Goal: Transaction & Acquisition: Purchase product/service

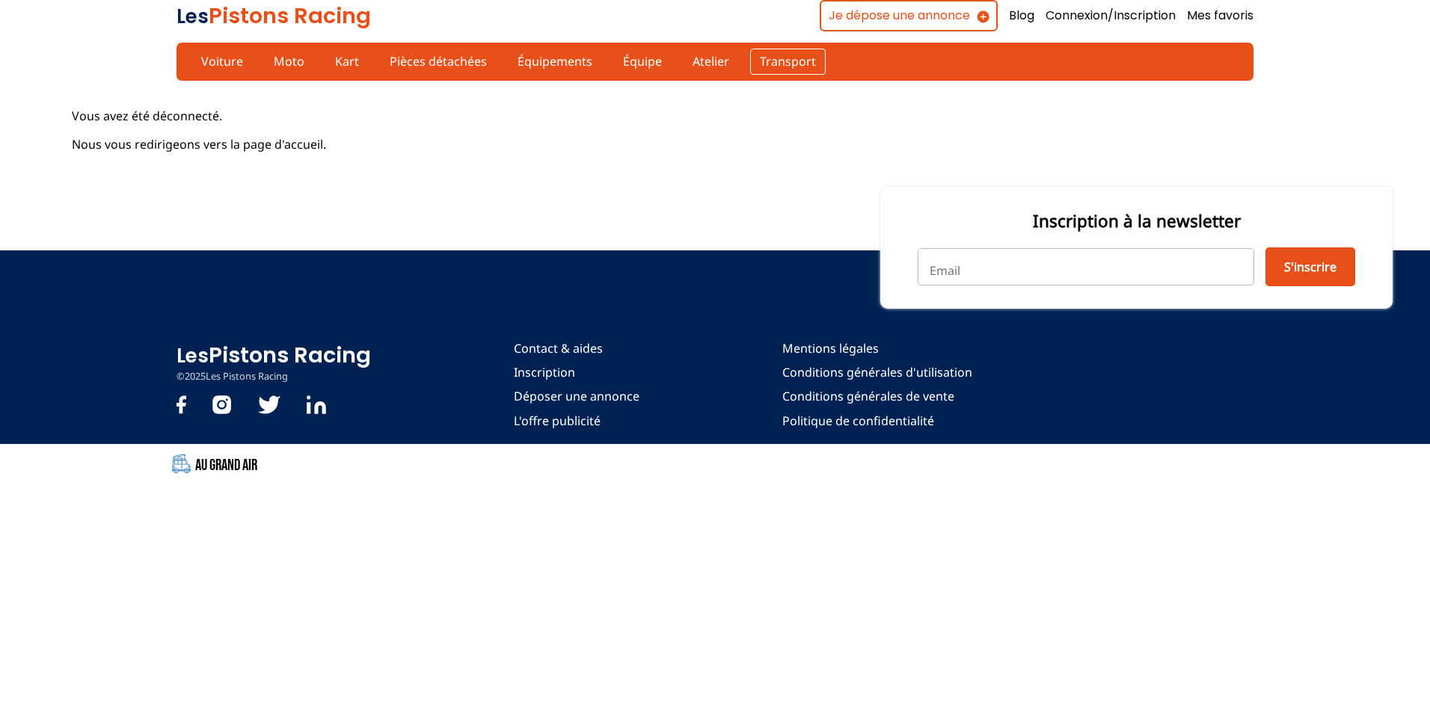
click at [779, 60] on link "Transport" at bounding box center [788, 61] width 76 height 25
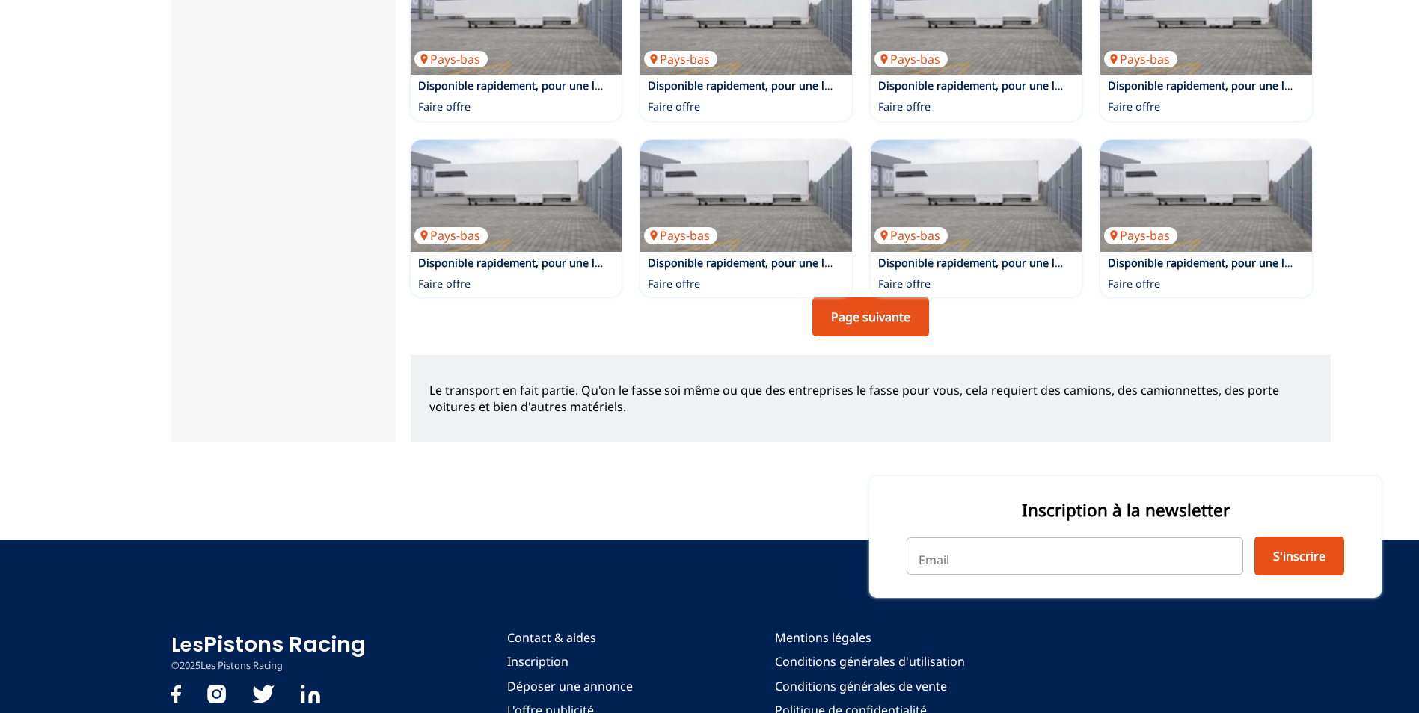
scroll to position [1047, 0]
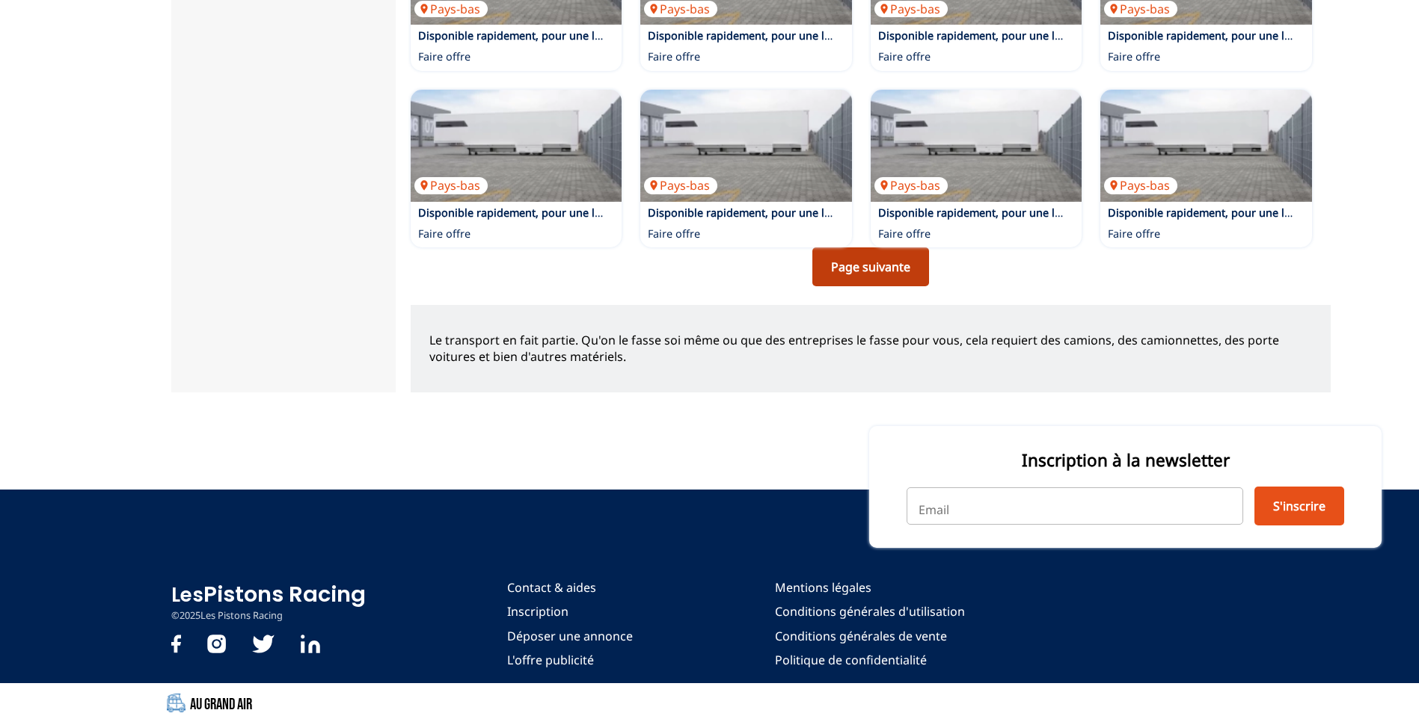
click at [858, 275] on link "Page suivante" at bounding box center [870, 267] width 117 height 39
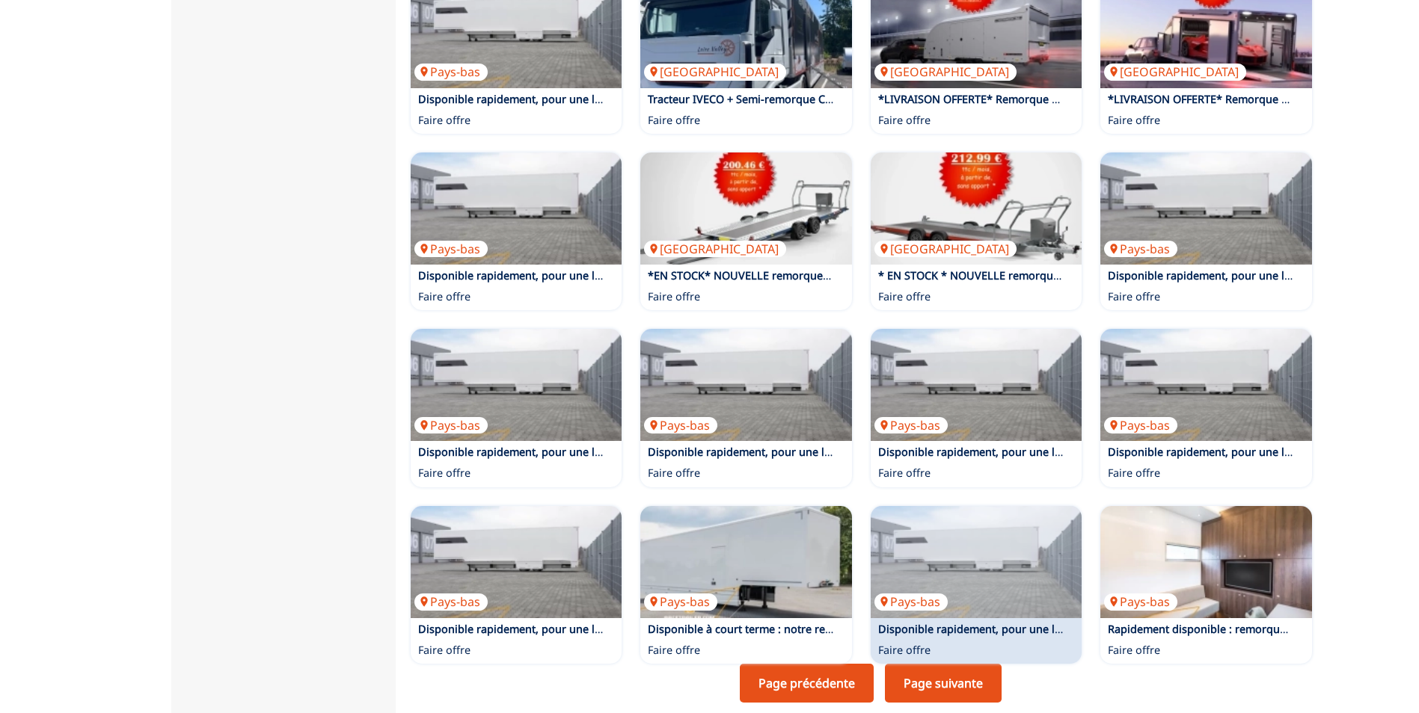
scroll to position [673, 0]
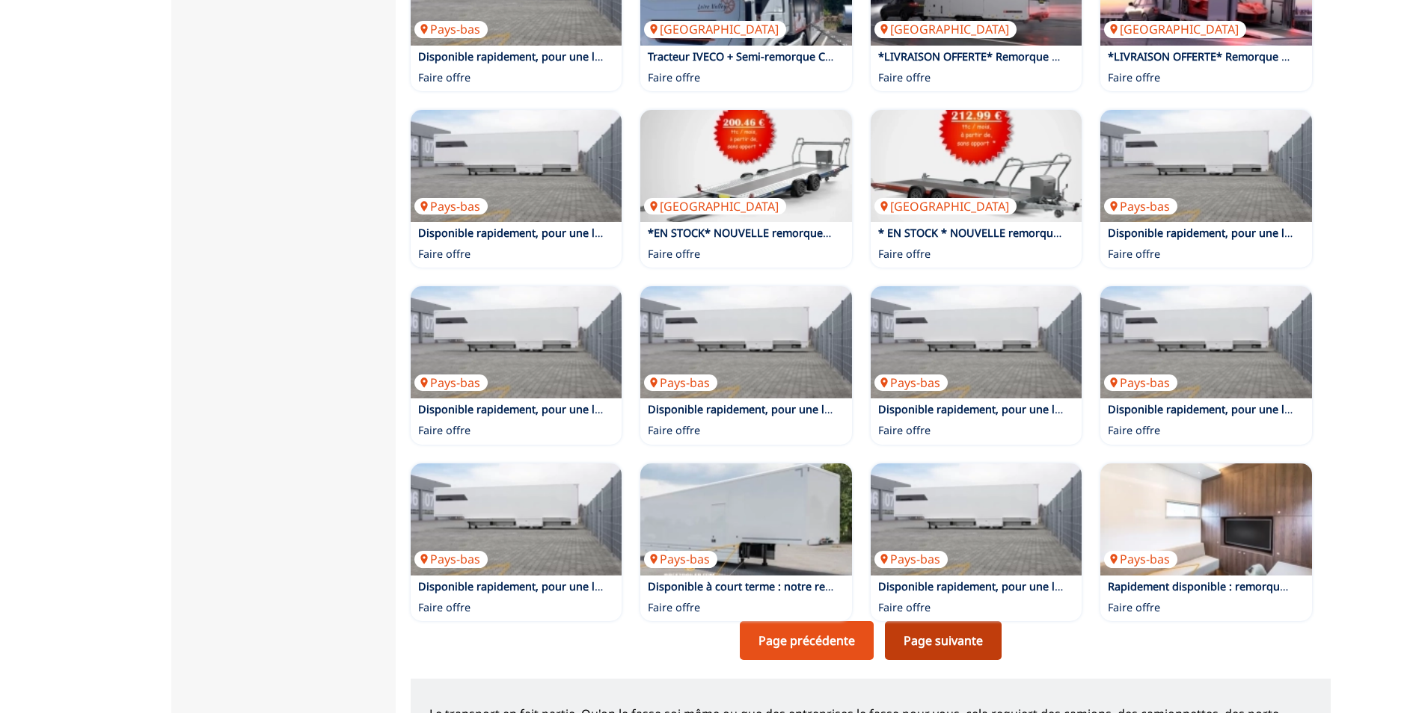
click at [947, 660] on link "Page suivante" at bounding box center [943, 640] width 117 height 39
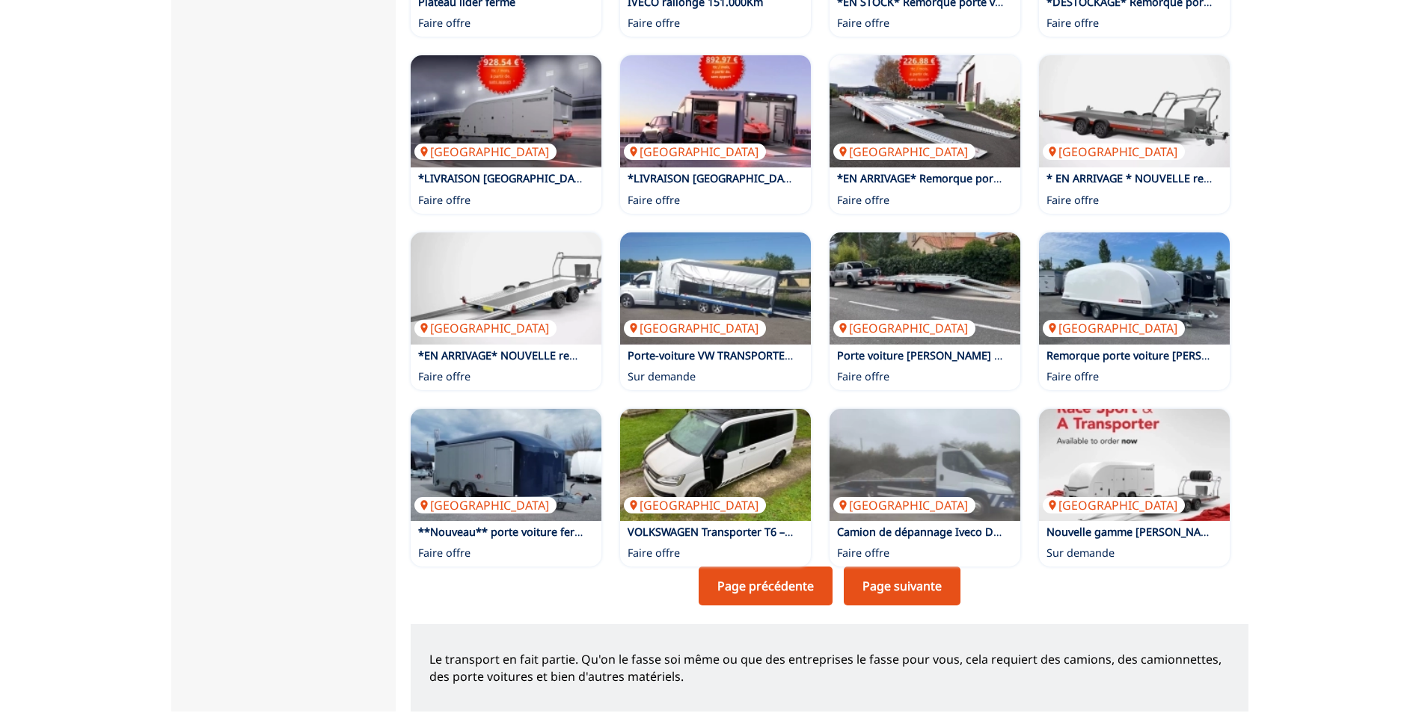
scroll to position [748, 0]
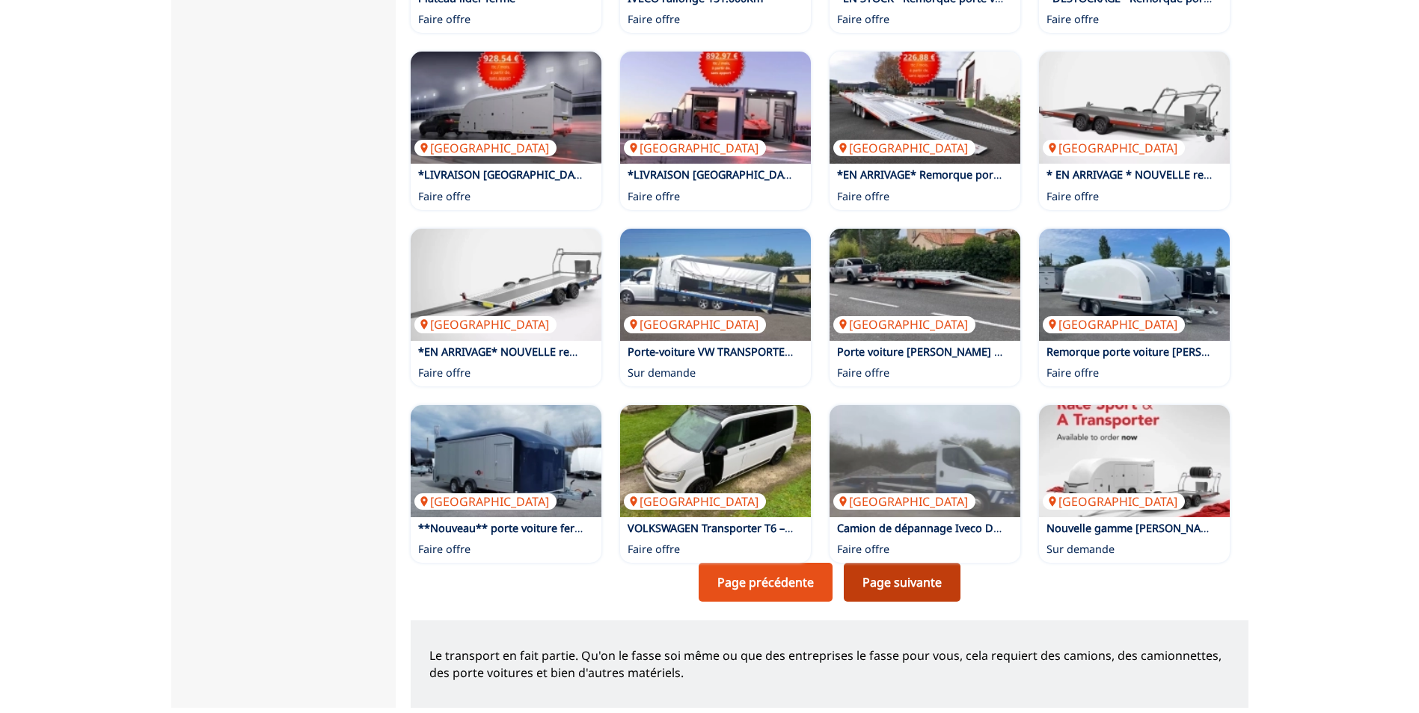
click at [895, 582] on link "Page suivante" at bounding box center [902, 582] width 117 height 39
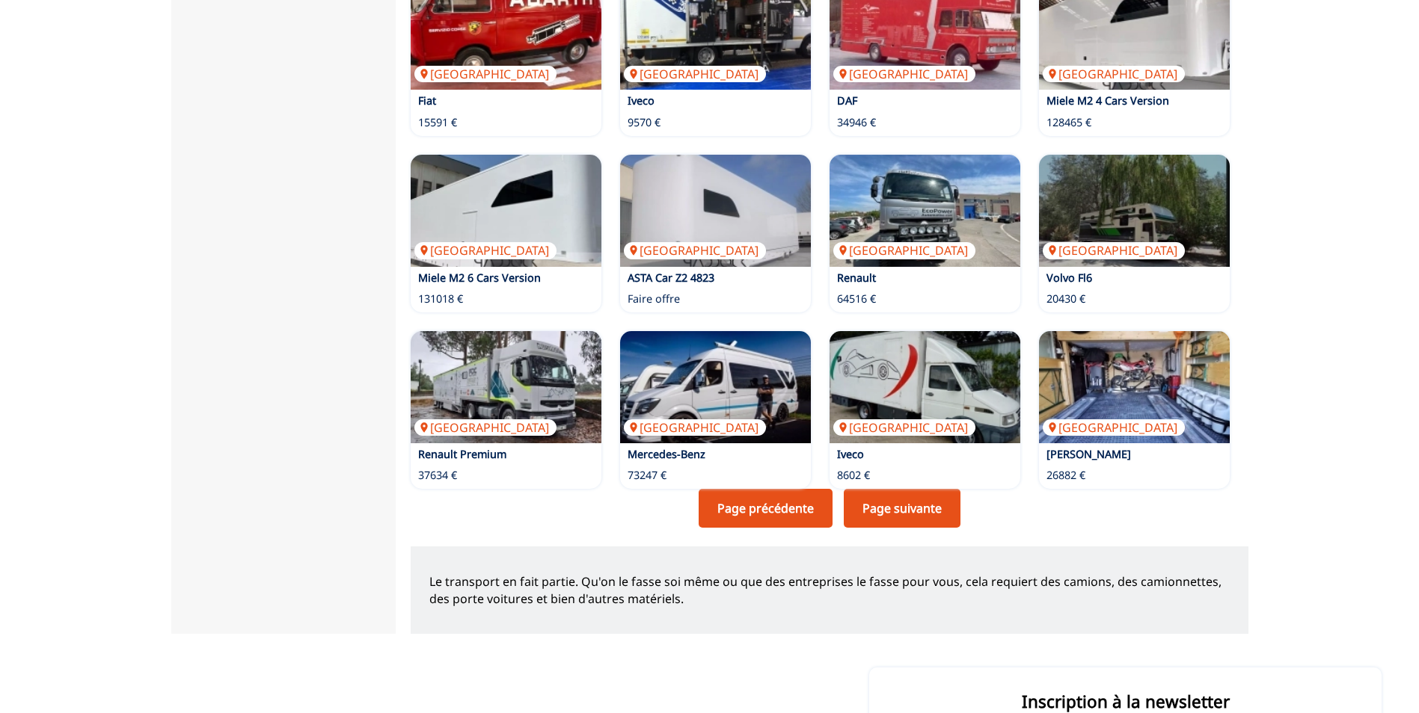
scroll to position [823, 0]
click at [892, 505] on link "Page suivante" at bounding box center [902, 507] width 117 height 39
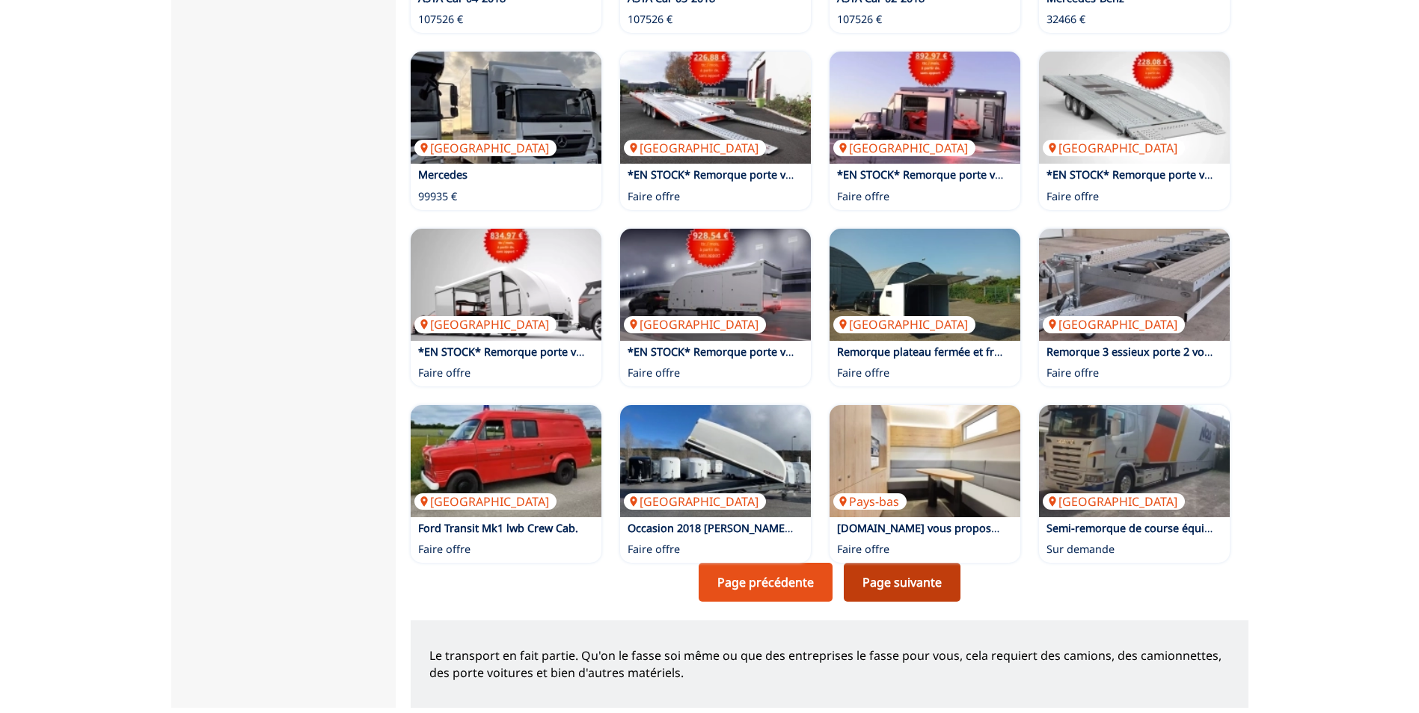
click at [913, 576] on link "Page suivante" at bounding box center [902, 582] width 117 height 39
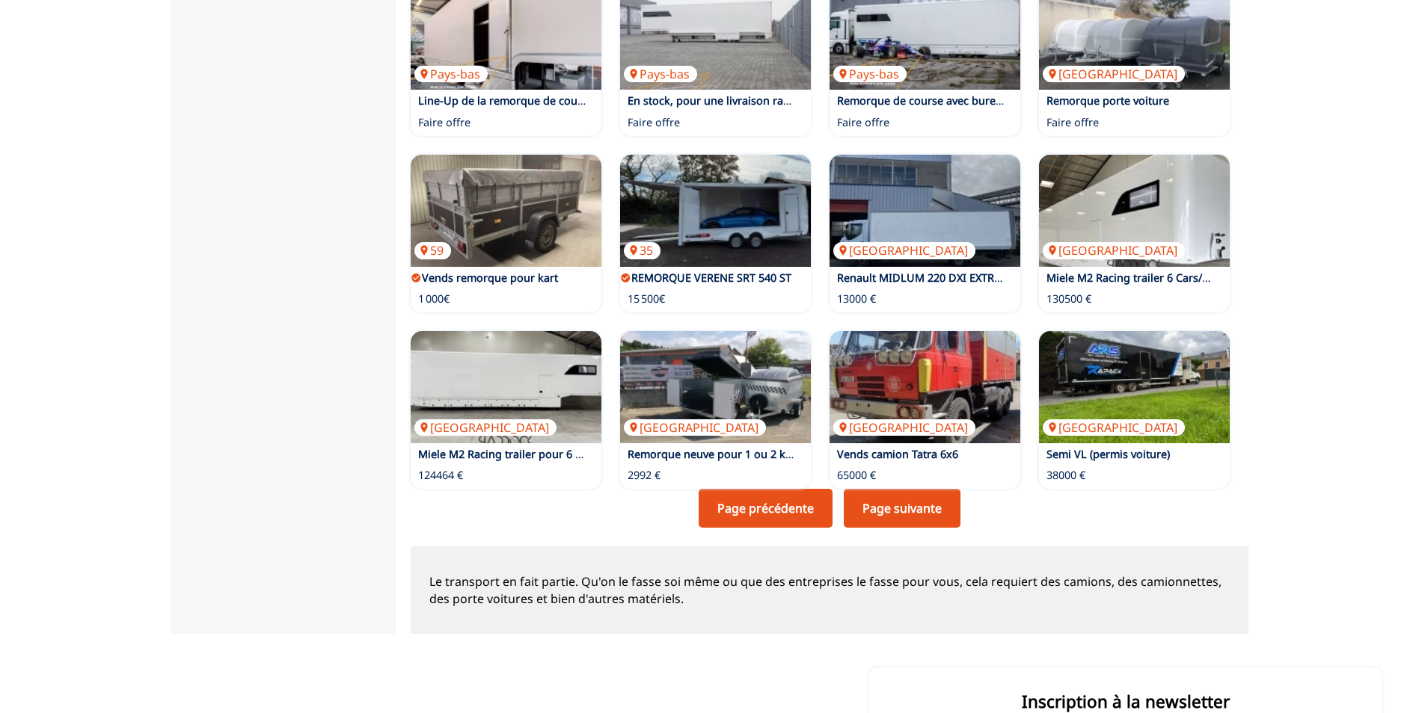
scroll to position [823, 0]
click at [877, 509] on link "Page suivante" at bounding box center [902, 507] width 117 height 39
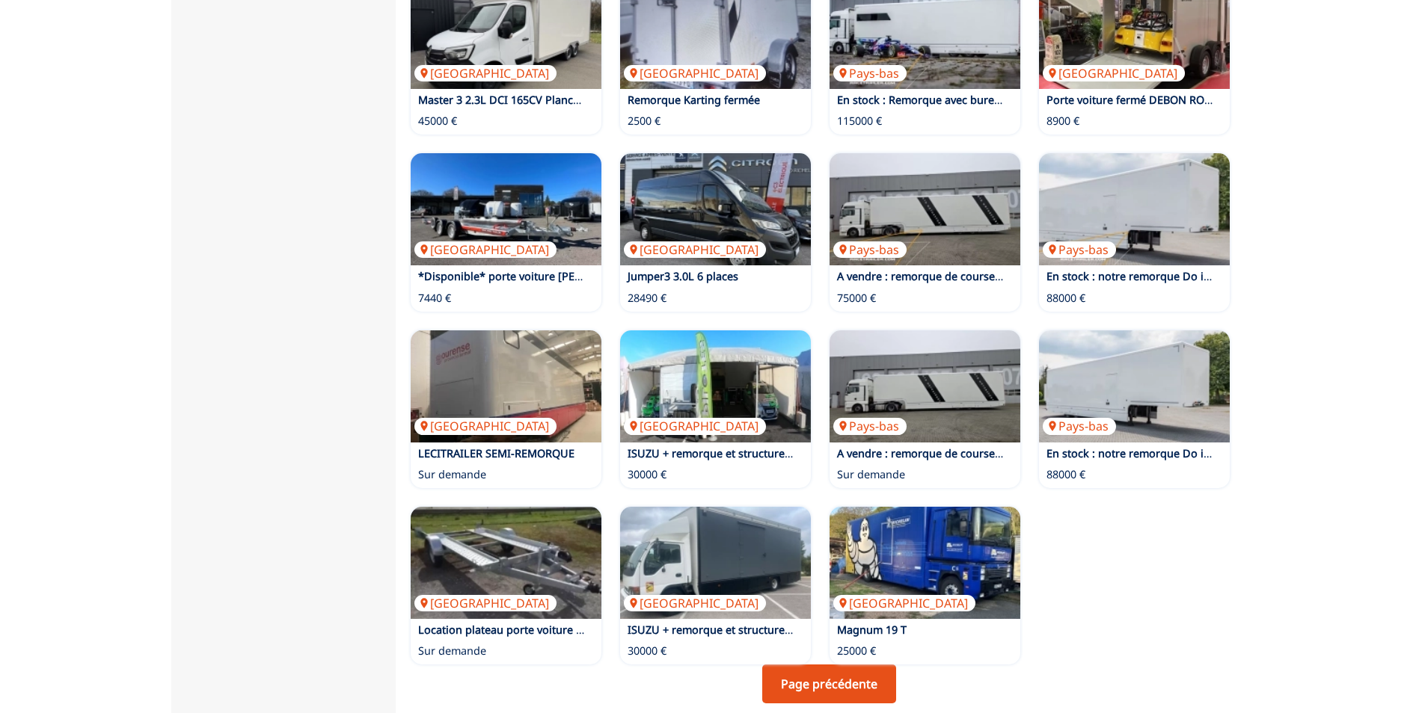
scroll to position [673, 0]
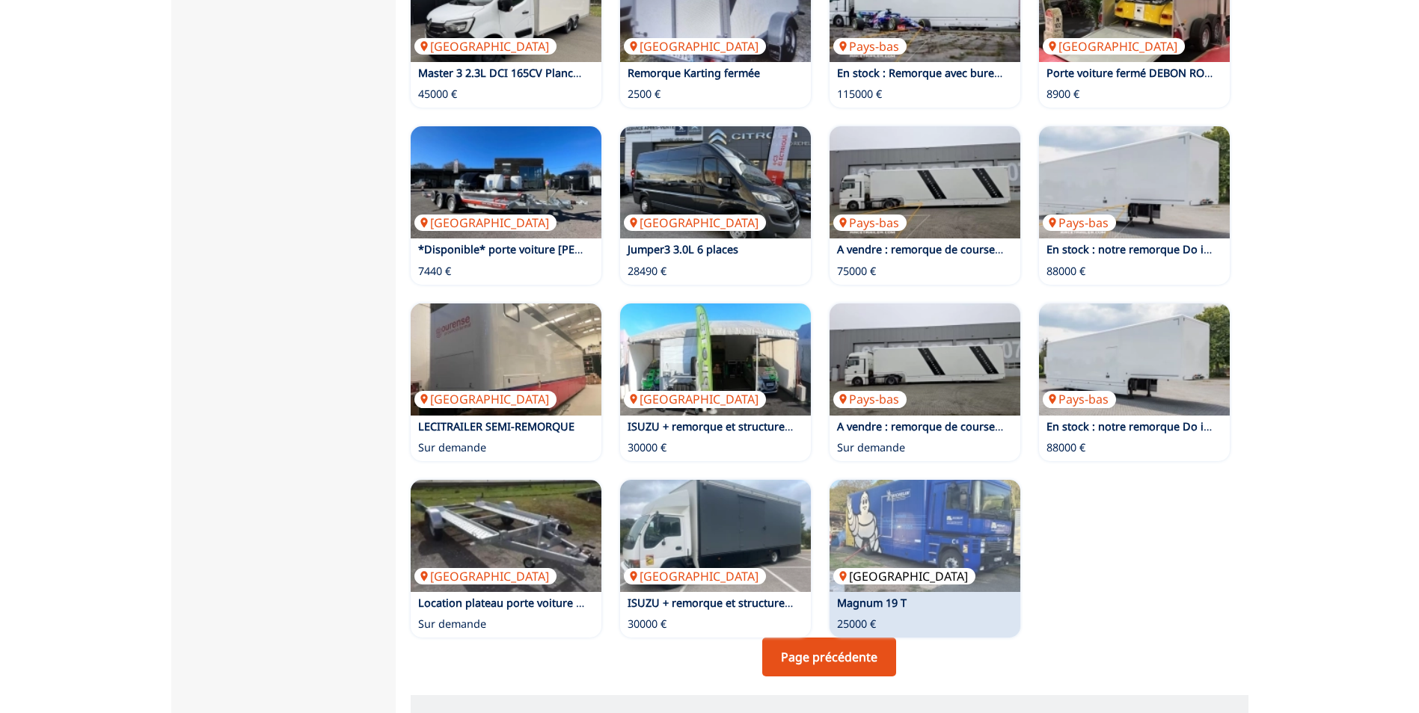
click at [941, 556] on img at bounding box center [924, 536] width 191 height 112
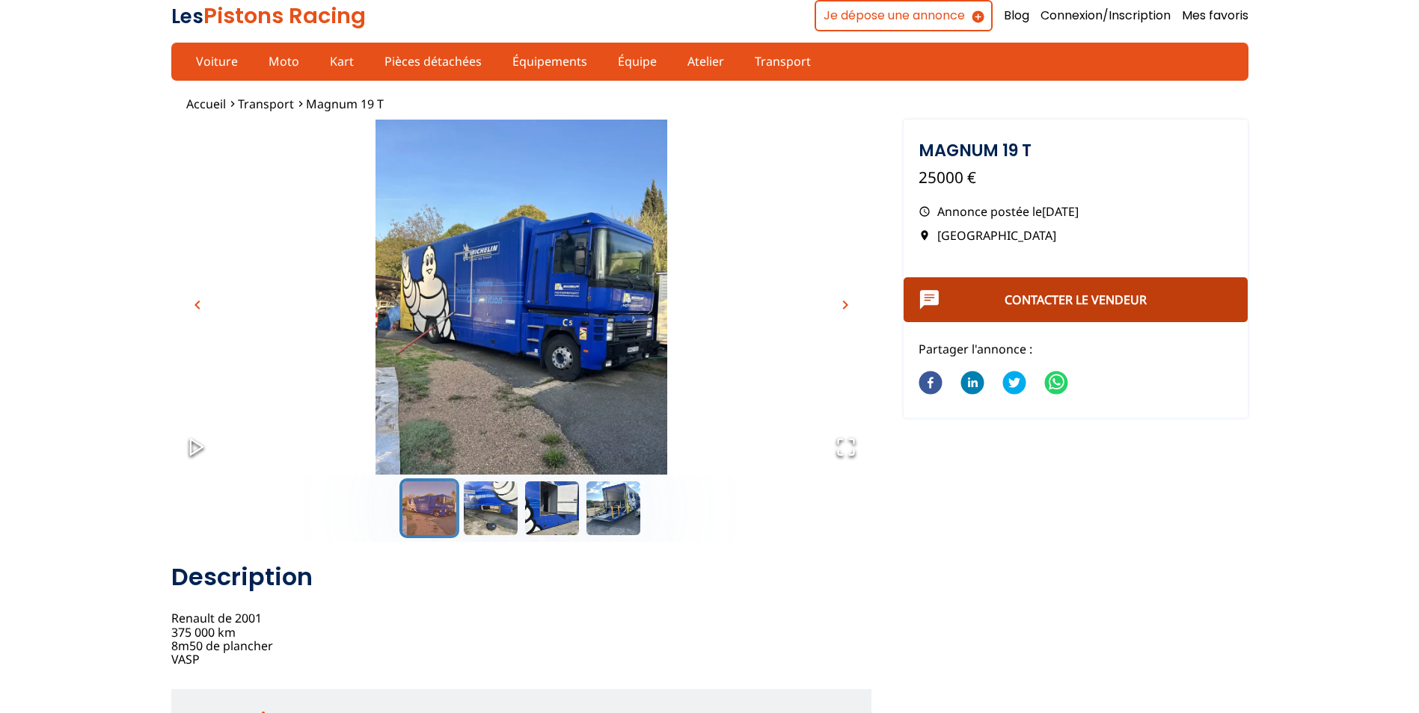
click at [1034, 292] on link "Contacter le vendeur" at bounding box center [1075, 300] width 142 height 16
